Goal: Transaction & Acquisition: Purchase product/service

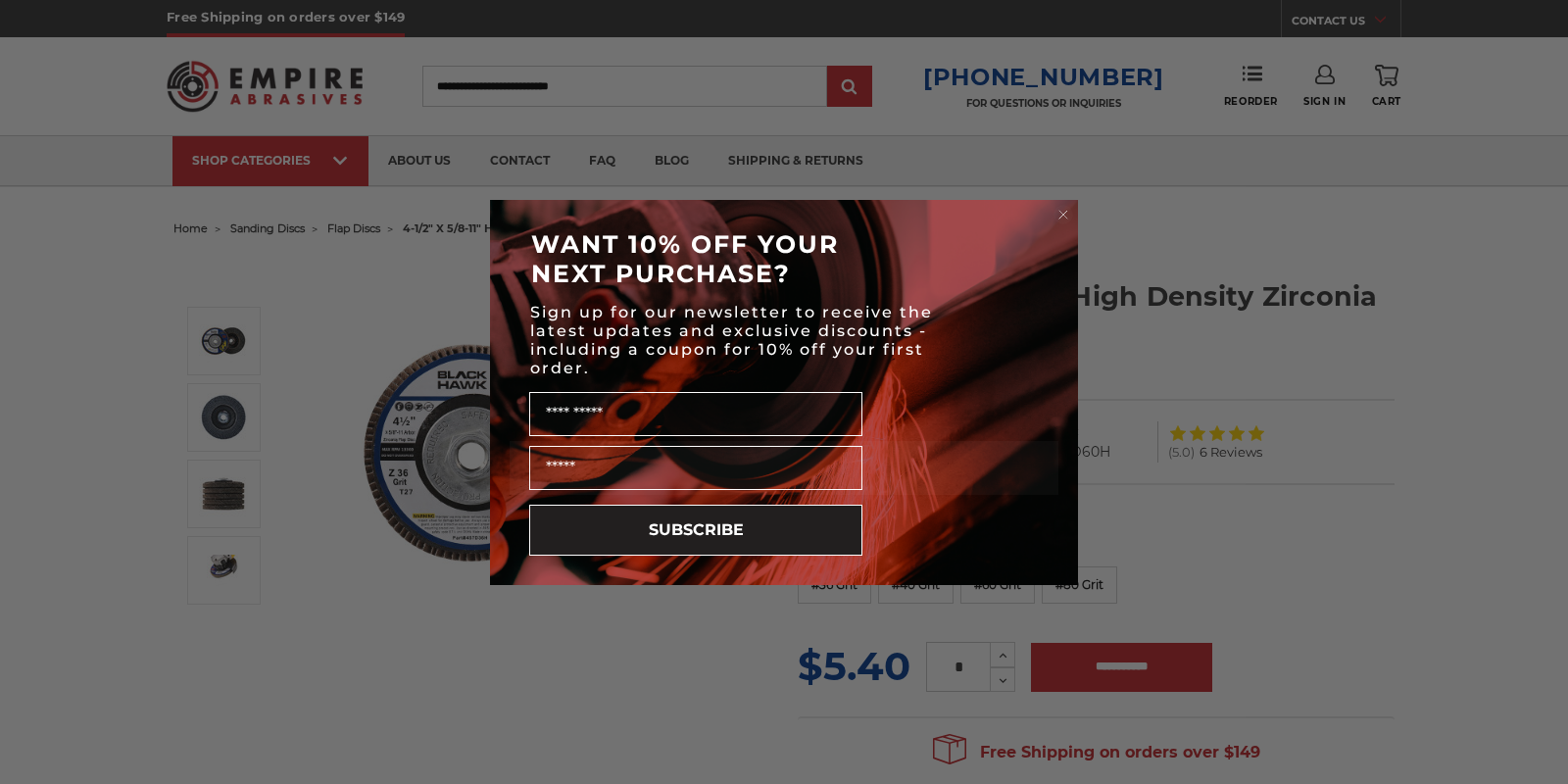
click at [1286, 482] on div "Close dialog WANT 10% OFF YOUR NEXT PURCHASE? Sign up for our newsletter to rec…" at bounding box center [784, 392] width 1568 height 784
click at [1061, 215] on circle "Close dialog" at bounding box center [1063, 214] width 19 height 19
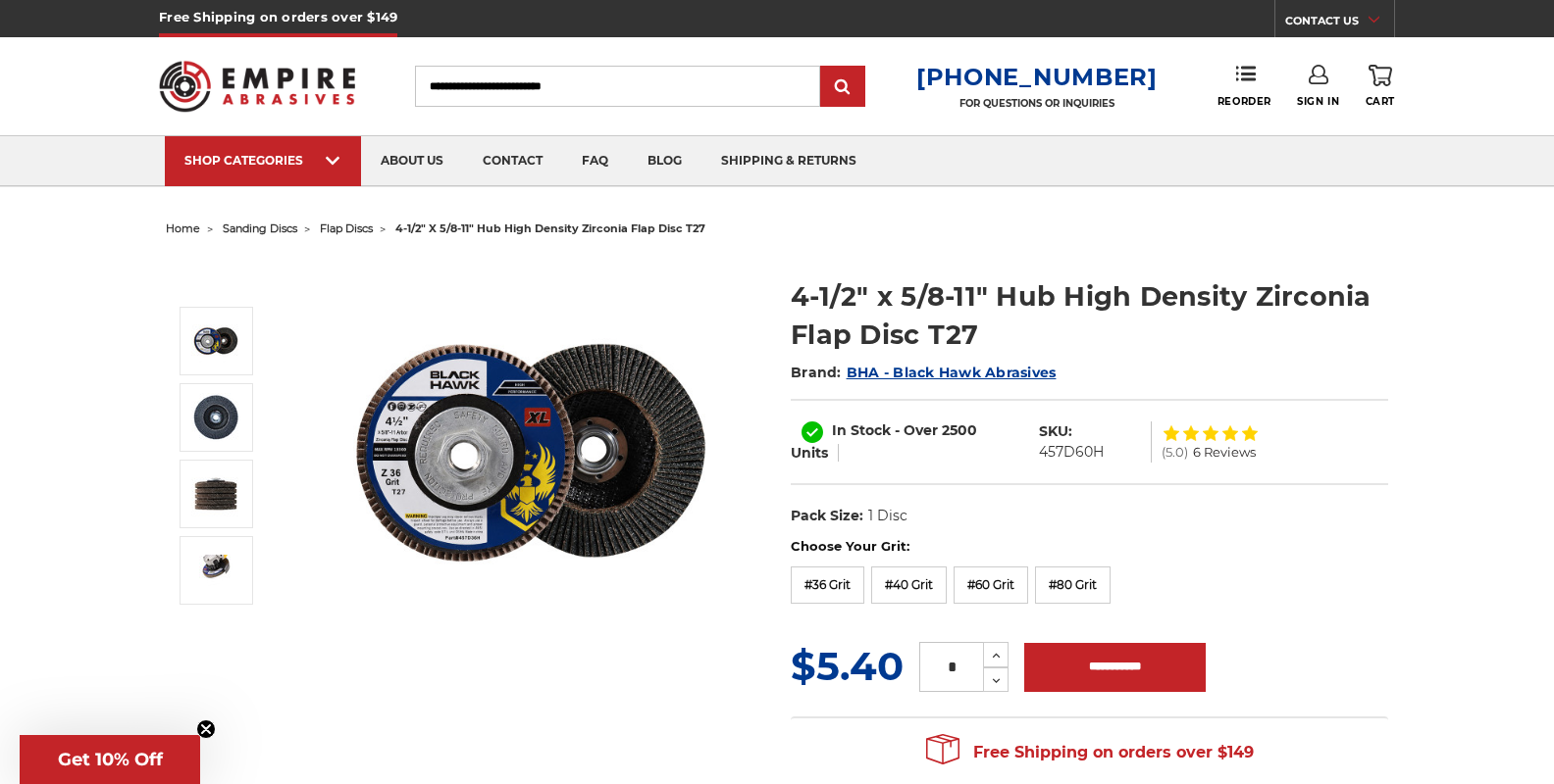
click at [357, 225] on span "flap discs" at bounding box center [346, 228] width 53 height 14
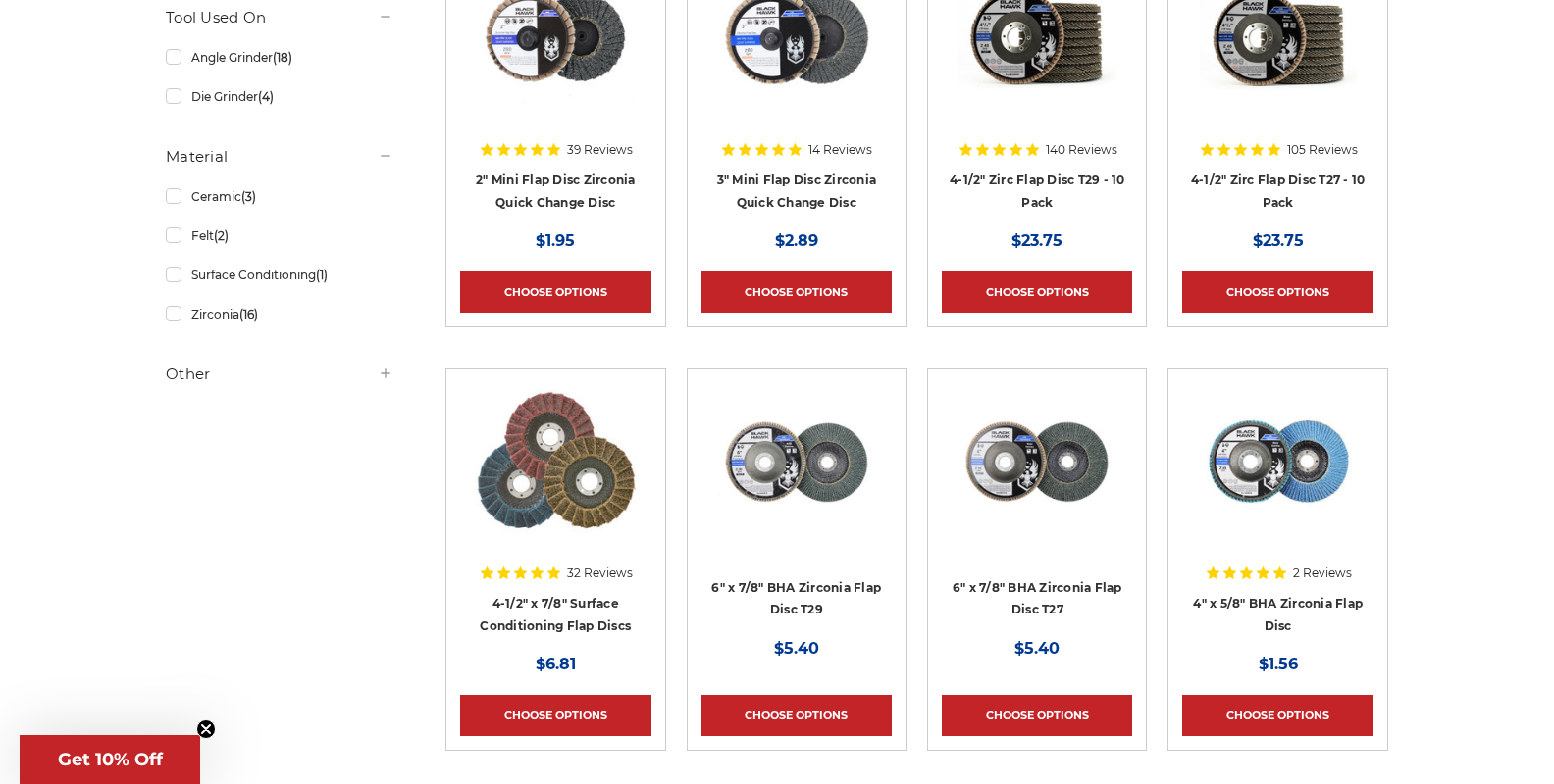
scroll to position [589, 0]
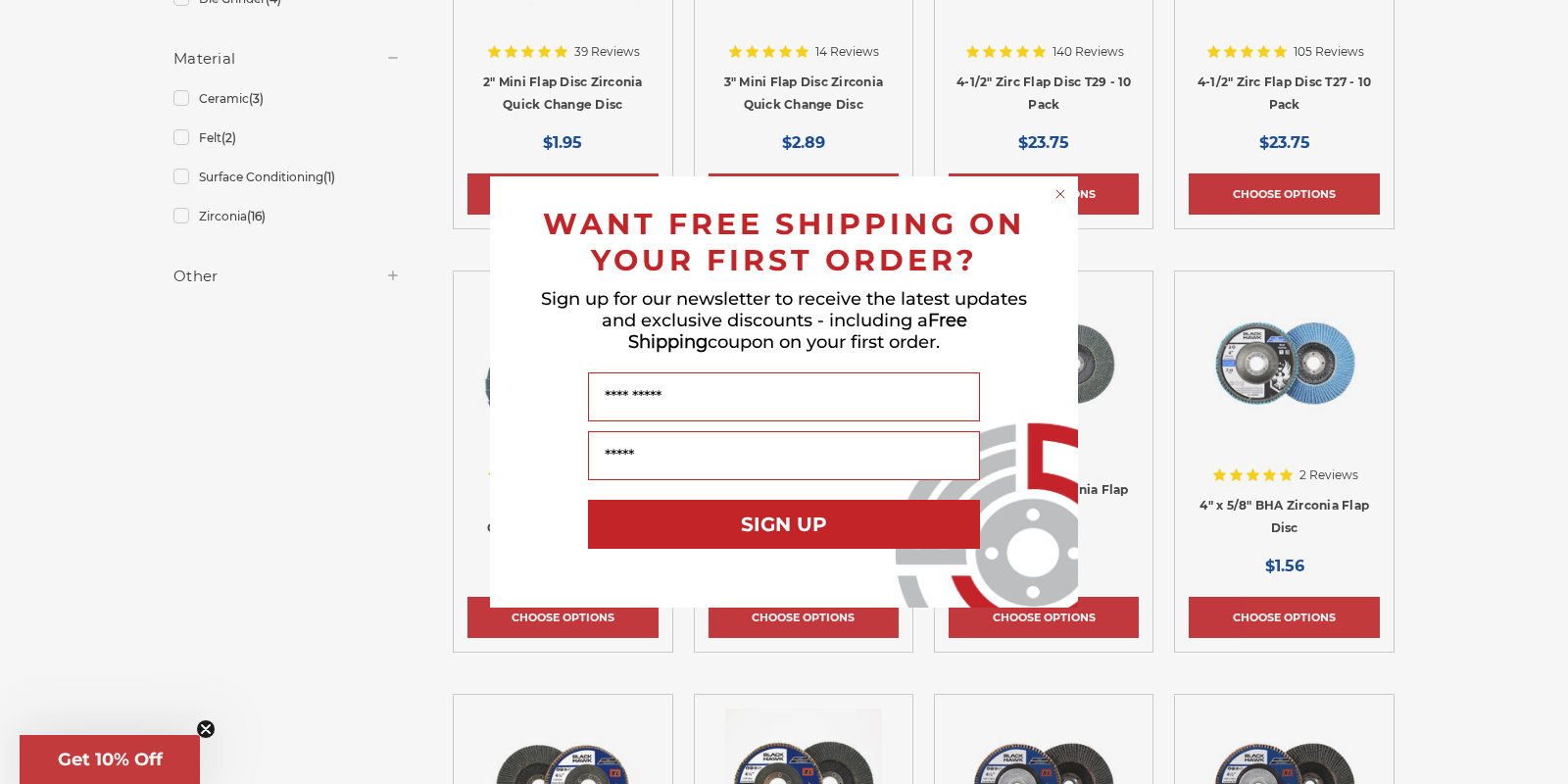
click at [1058, 194] on circle "Close dialog" at bounding box center [1060, 194] width 19 height 19
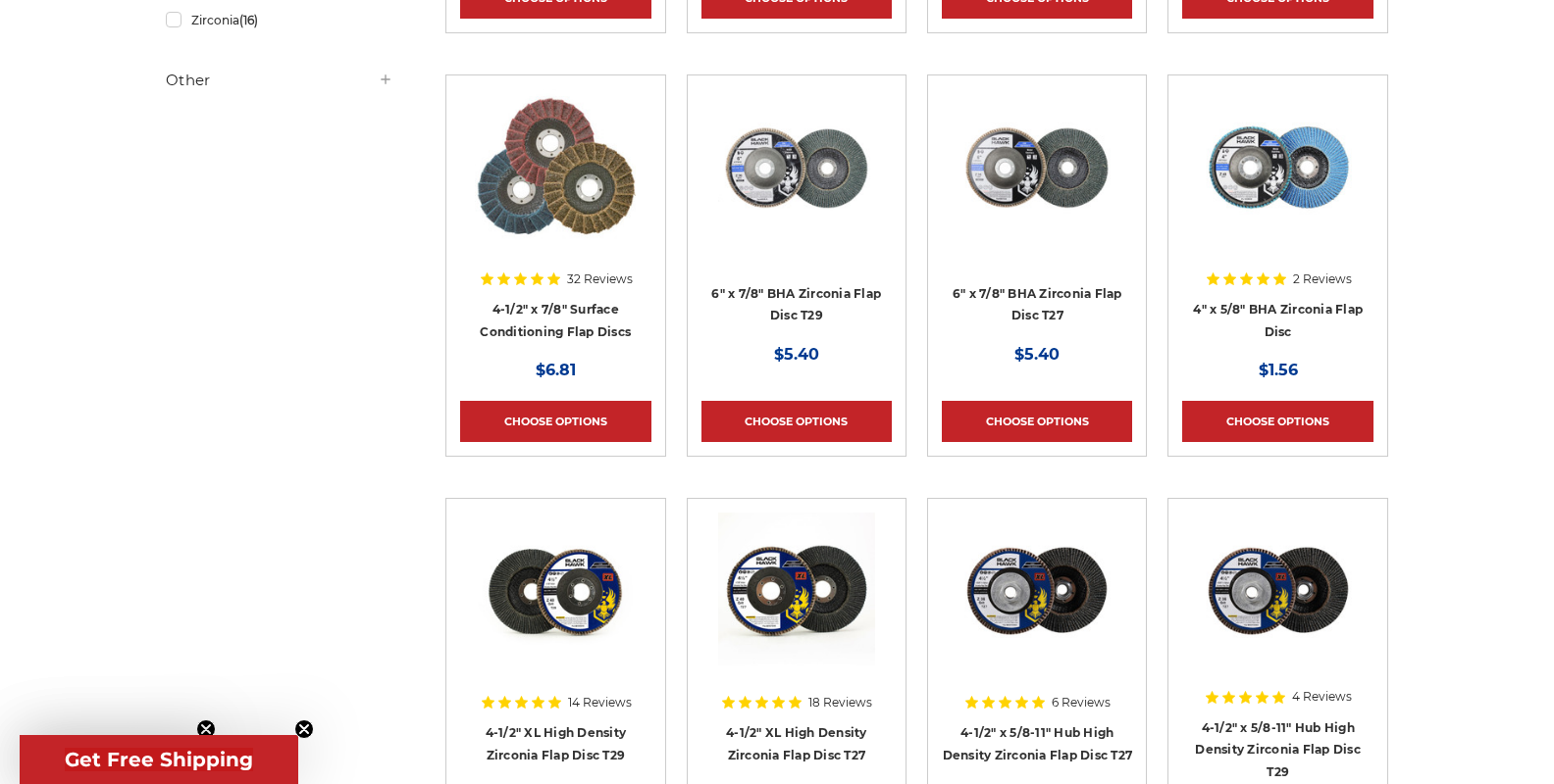
scroll to position [686, 0]
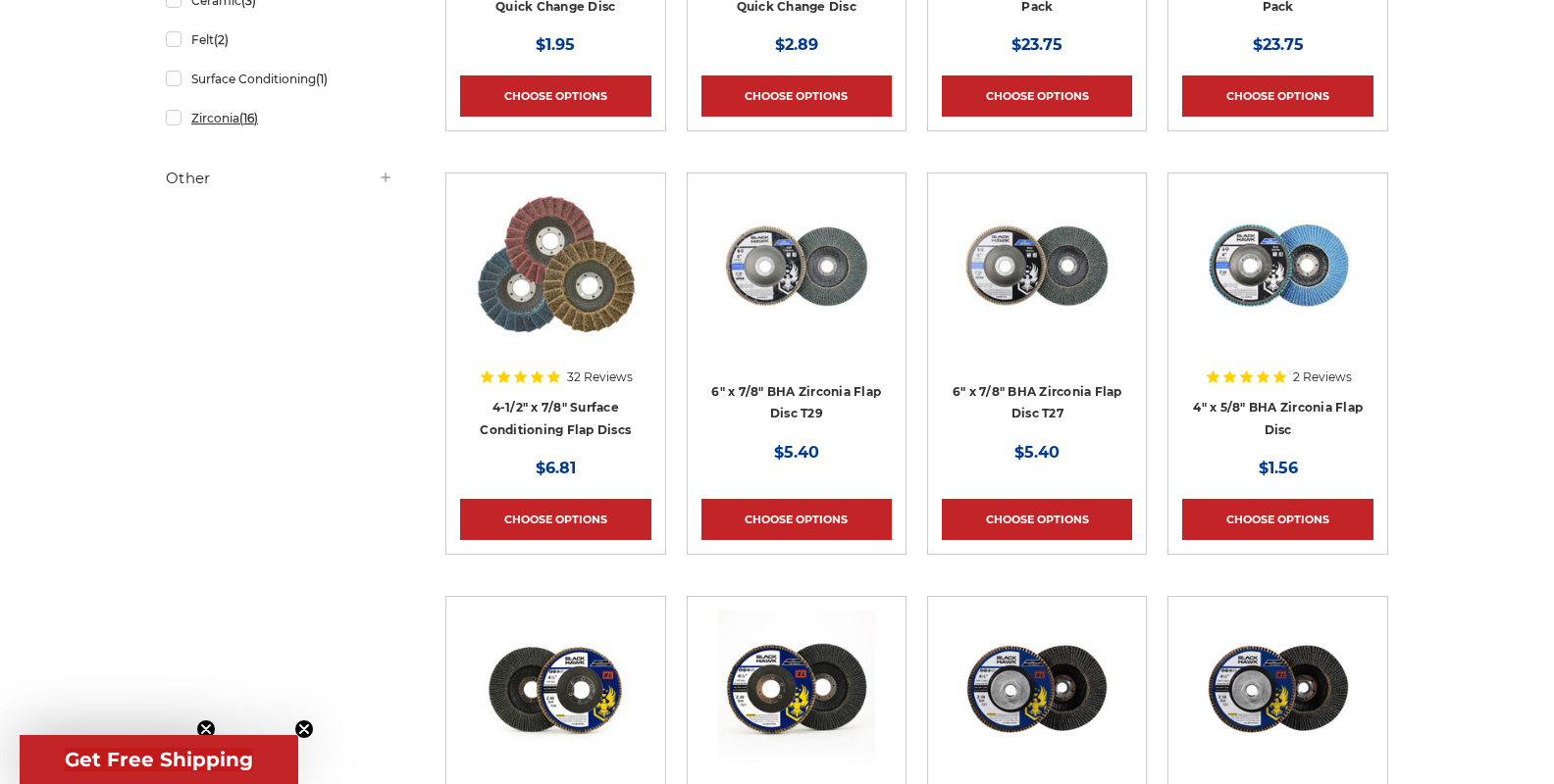
click at [198, 123] on link "Zirconia (16)" at bounding box center [279, 118] width 227 height 34
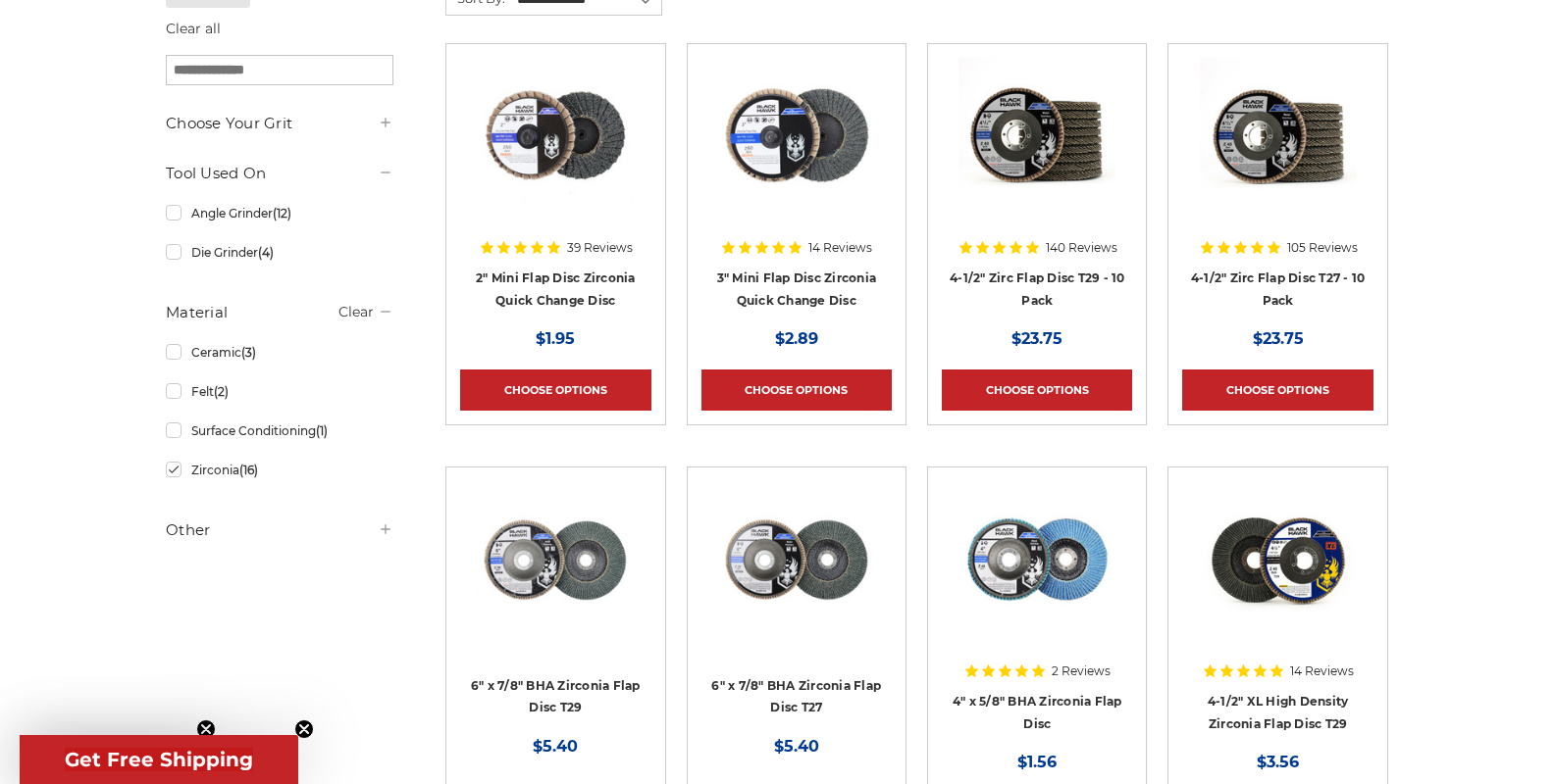
scroll to position [490, 0]
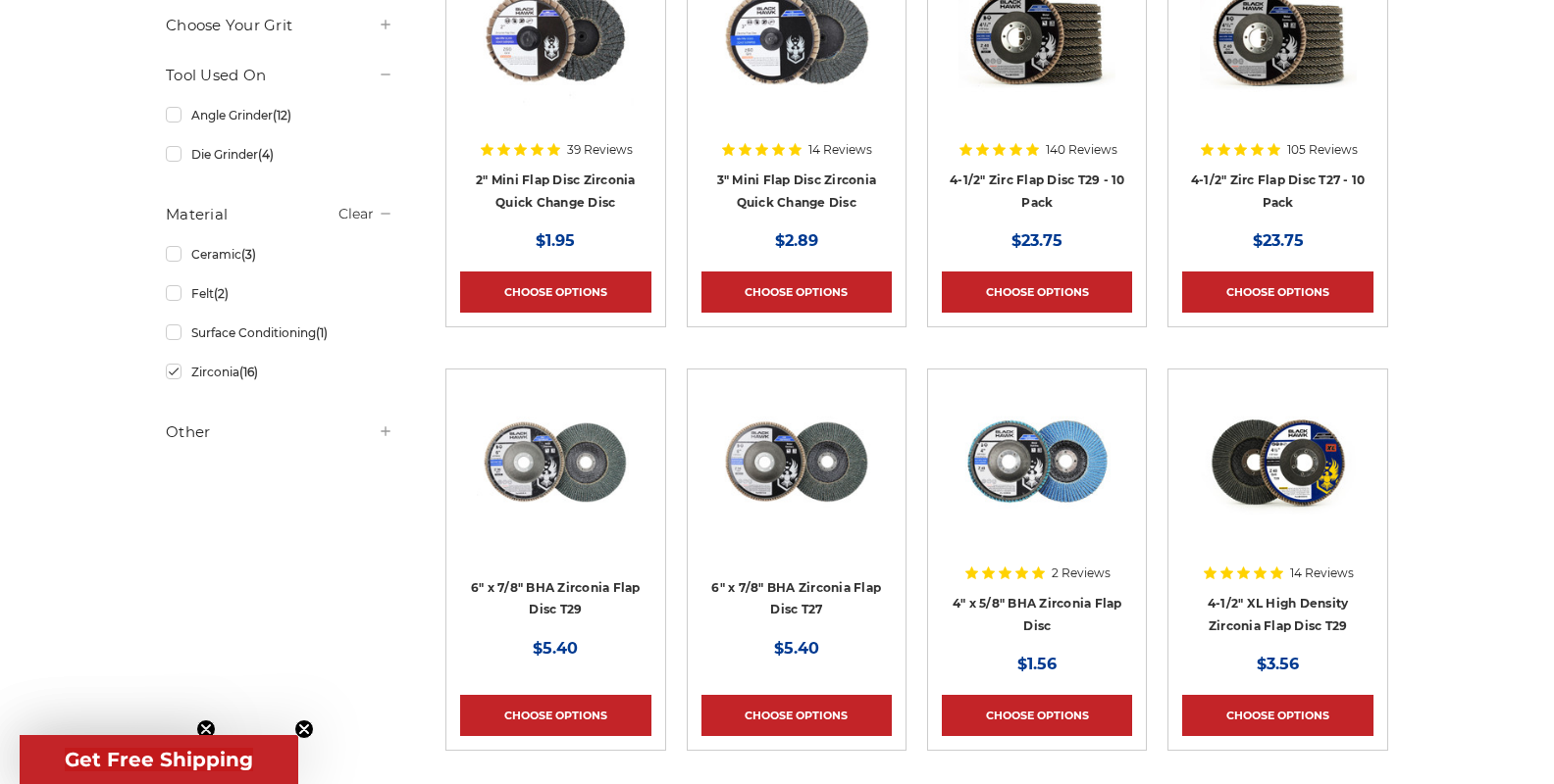
click at [384, 433] on icon at bounding box center [386, 431] width 16 height 16
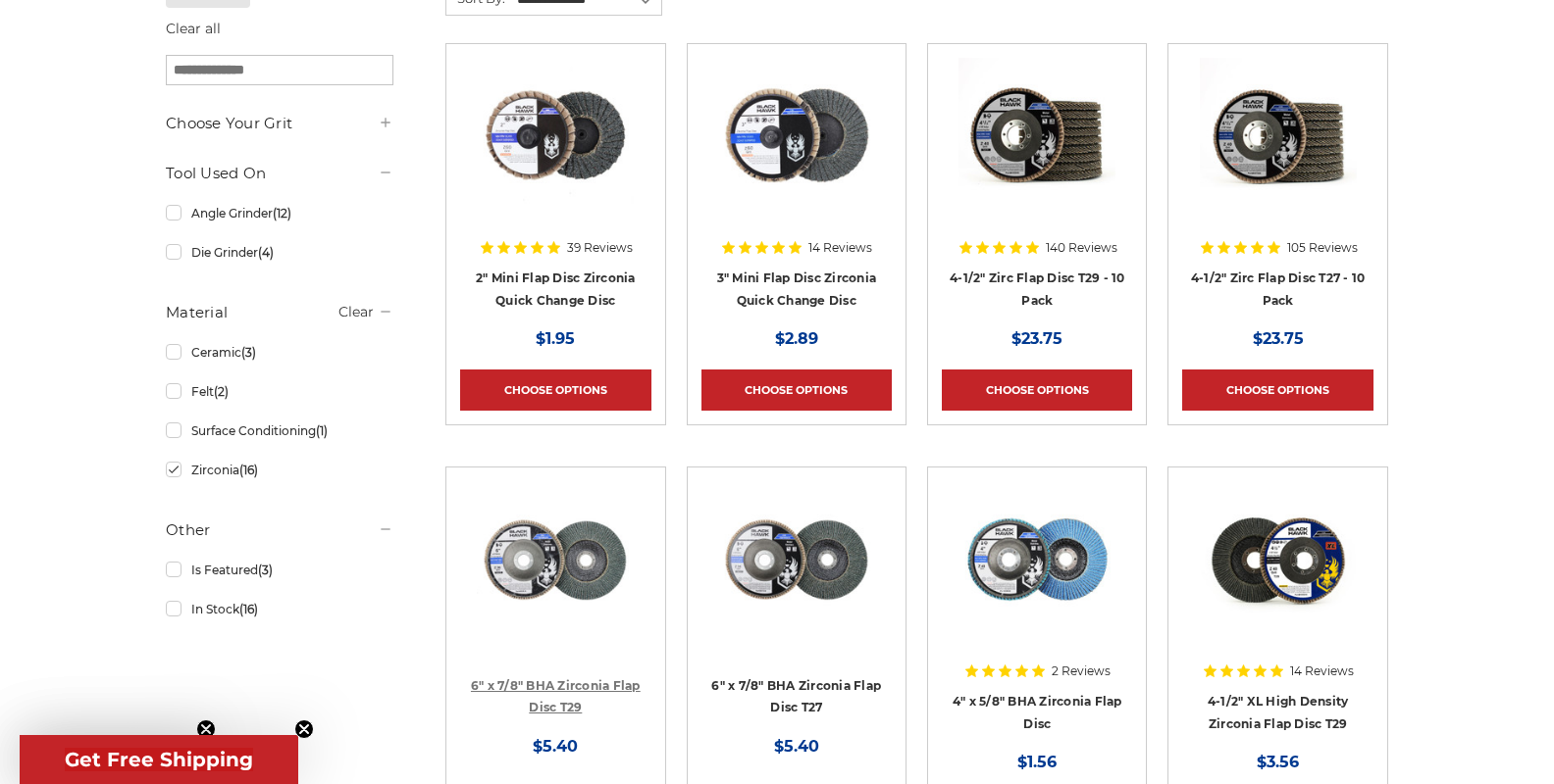
scroll to position [196, 0]
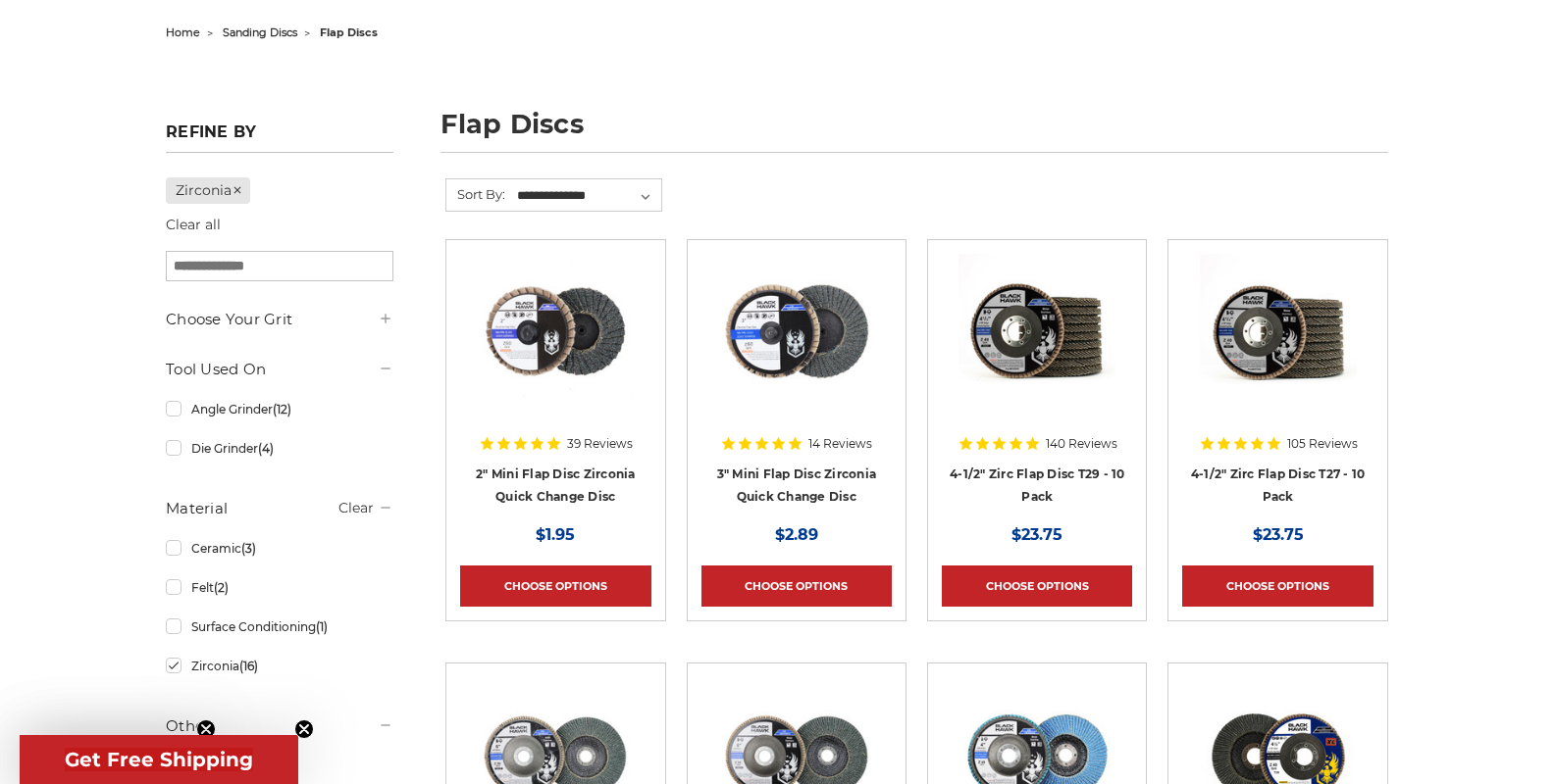
click at [380, 322] on icon at bounding box center [386, 319] width 16 height 16
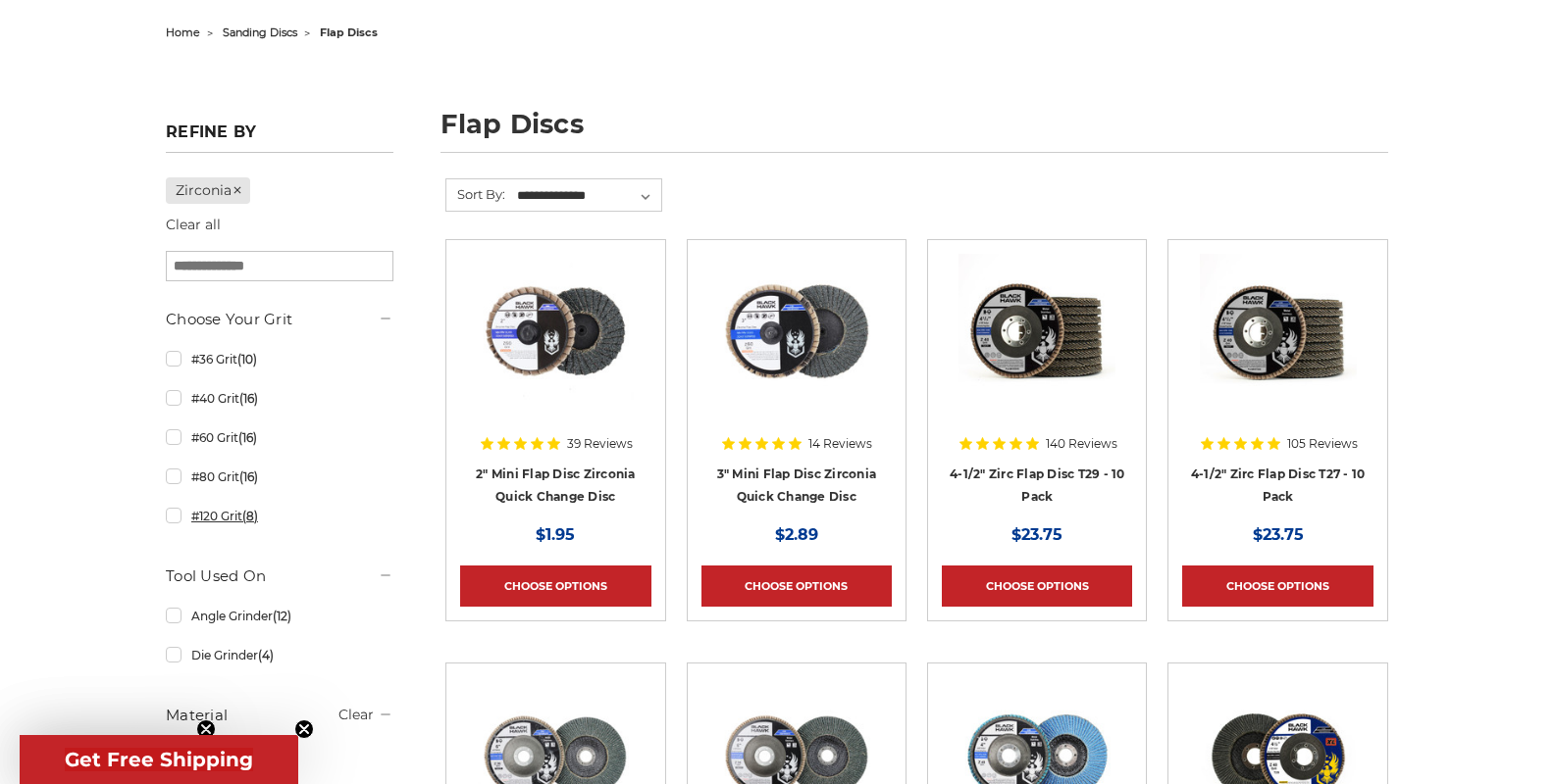
click at [173, 521] on link "#120 Grit (8)" at bounding box center [279, 516] width 227 height 34
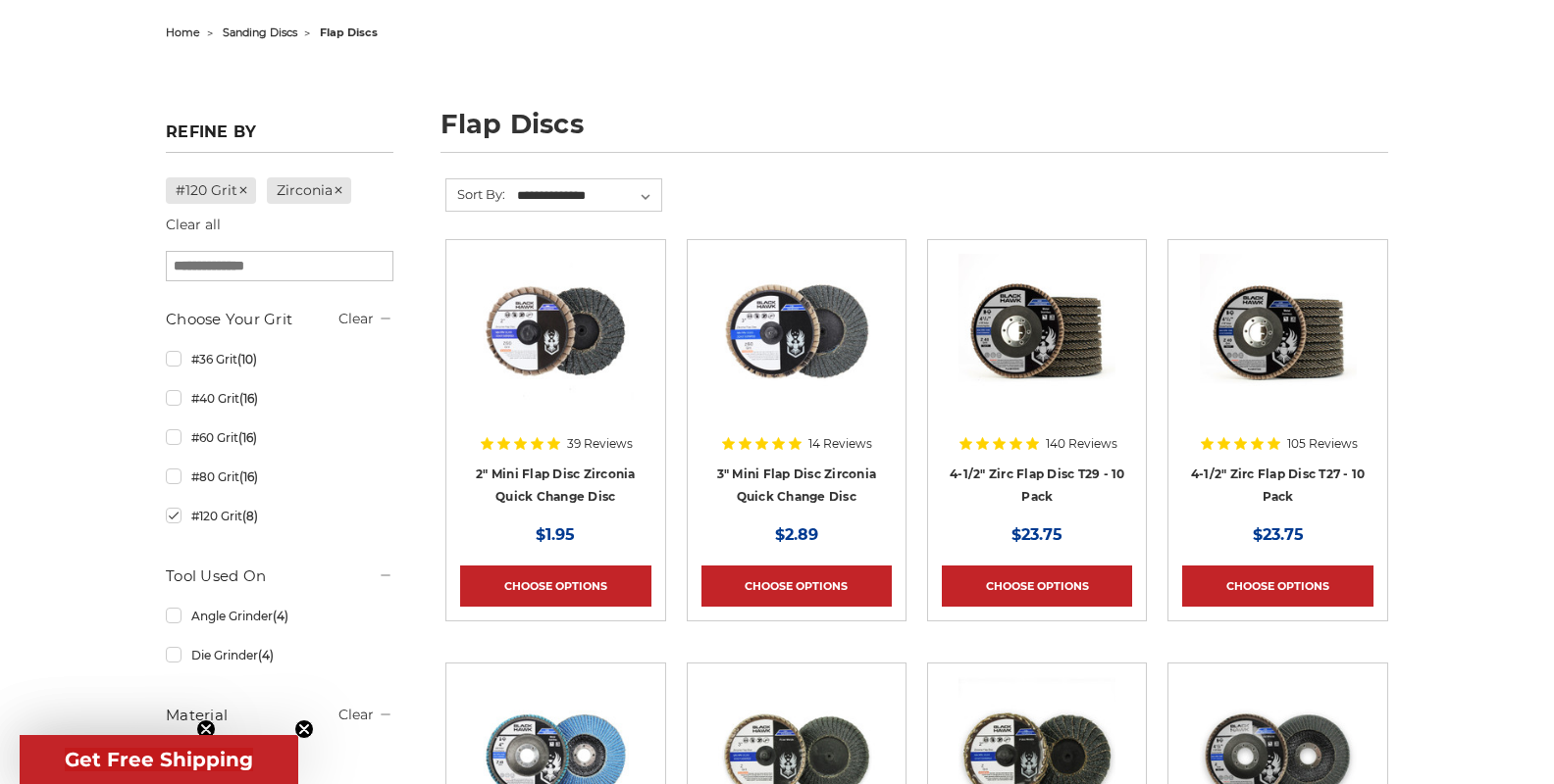
scroll to position [294, 0]
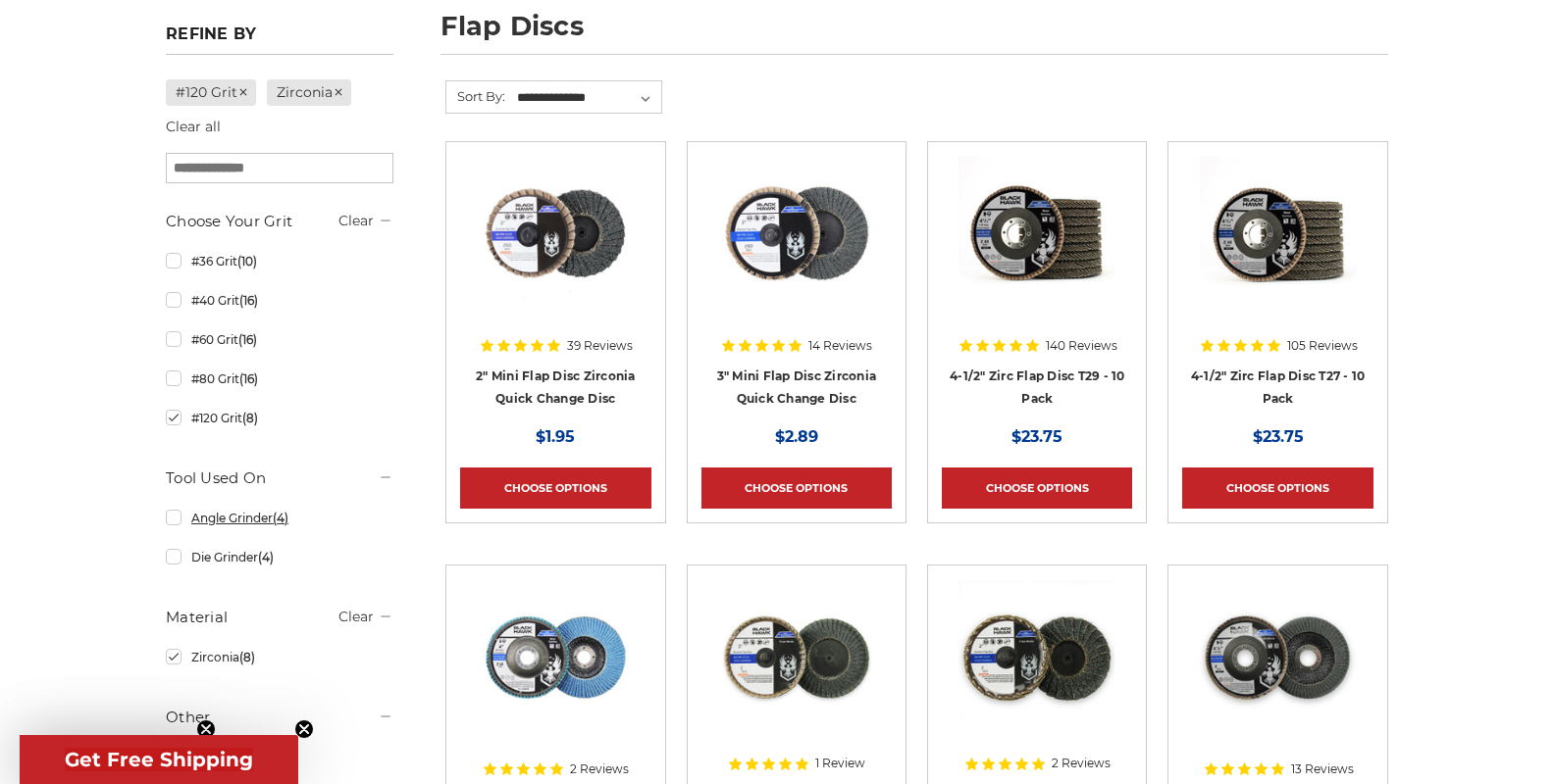
click at [174, 523] on link "Angle Grinder (4)" at bounding box center [279, 518] width 227 height 34
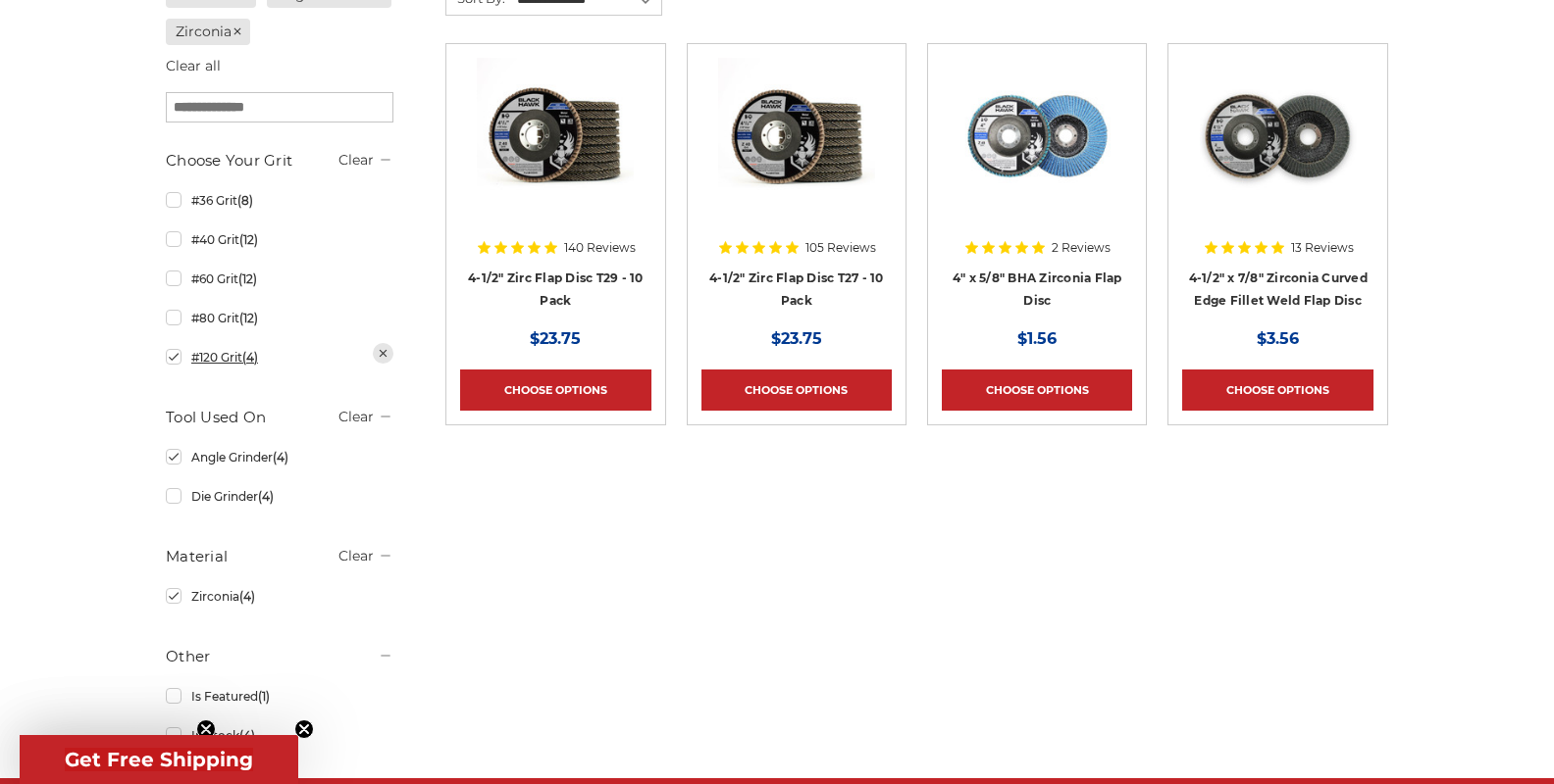
scroll to position [294, 0]
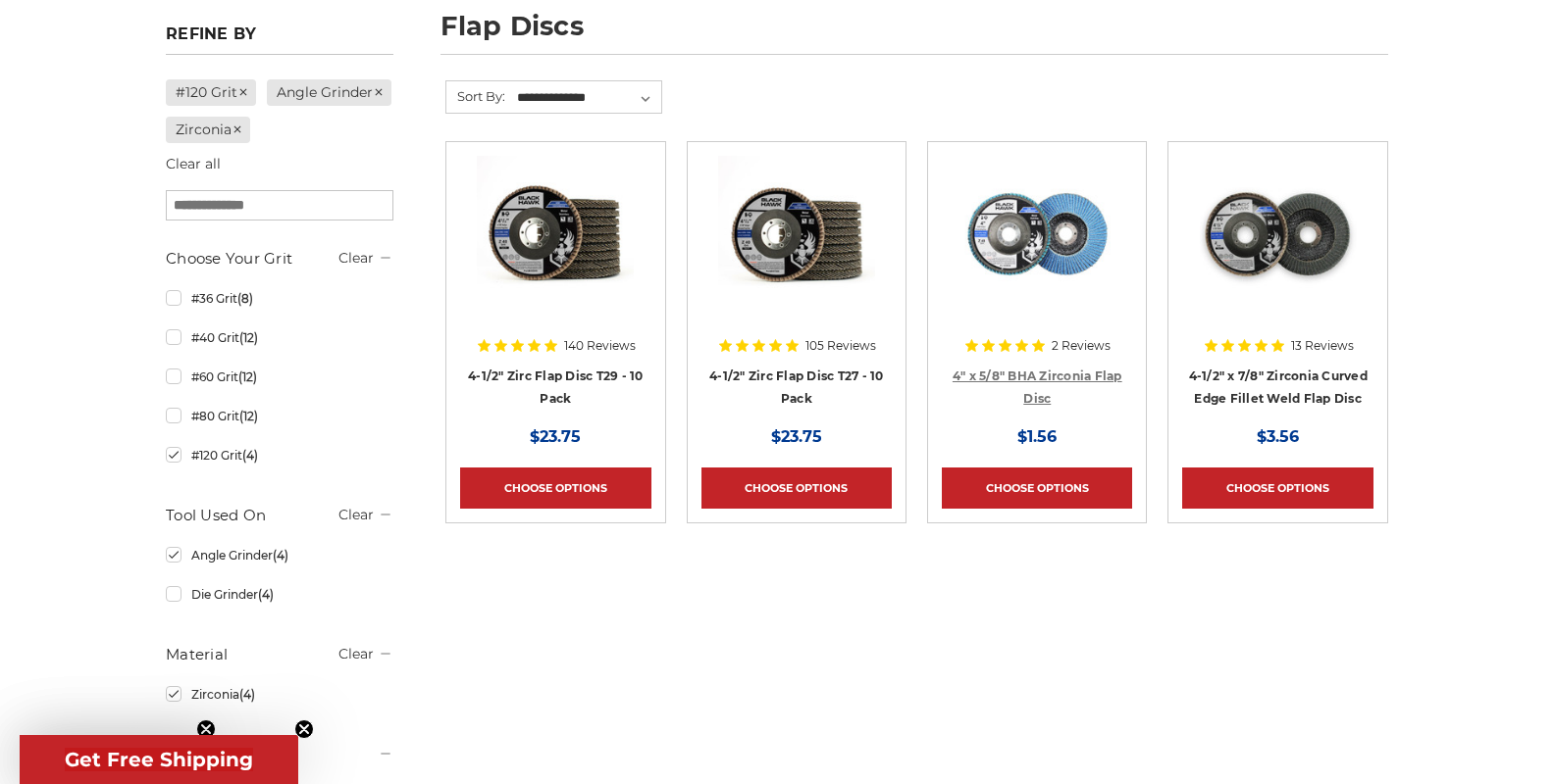
click at [1045, 376] on link "4" x 5/8" BHA Zirconia Flap Disc" at bounding box center [1038, 387] width 169 height 37
